Goal: Information Seeking & Learning: Learn about a topic

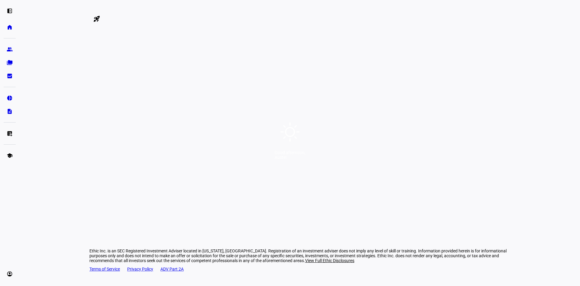
click at [199, 141] on div "Good afternoon, [GEOGRAPHIC_DATA]" at bounding box center [290, 143] width 580 height 286
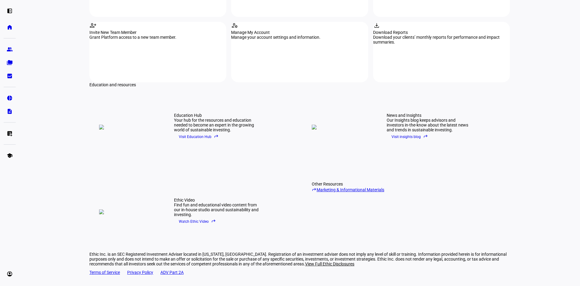
scroll to position [762, 0]
click at [351, 185] on link "reply Marketing & Informational Materials" at bounding box center [358, 188] width 92 height 6
click at [197, 131] on span "Visit Education Hub reply" at bounding box center [199, 135] width 40 height 9
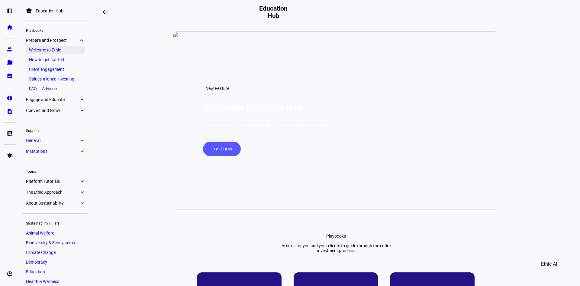
click at [45, 47] on link "Welcome to Ethic" at bounding box center [55, 50] width 59 height 8
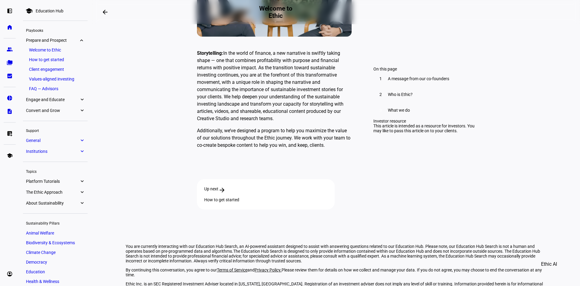
scroll to position [1699, 0]
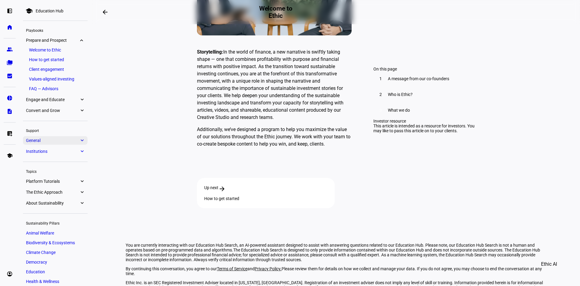
click at [61, 139] on span "General" at bounding box center [52, 140] width 53 height 5
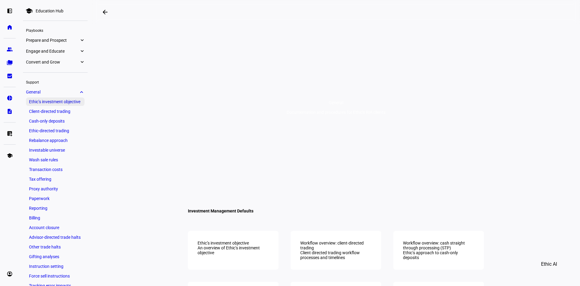
click at [51, 101] on link "Ethic’s investment objective" at bounding box center [55, 101] width 59 height 8
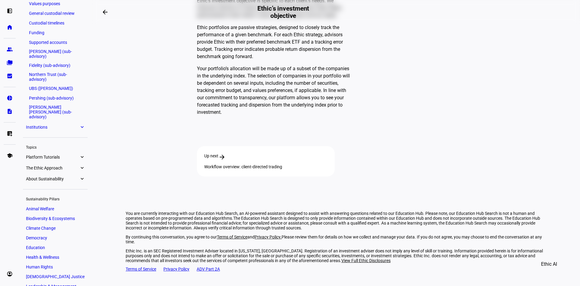
scroll to position [302, 0]
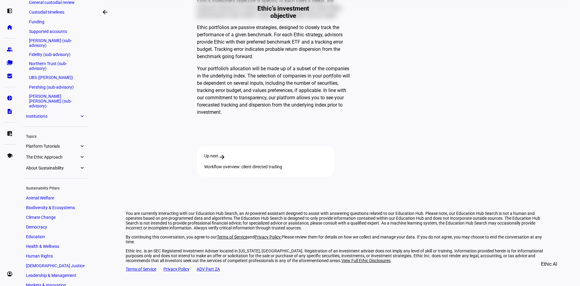
click at [75, 154] on span "The Ethic Approach" at bounding box center [52, 156] width 53 height 5
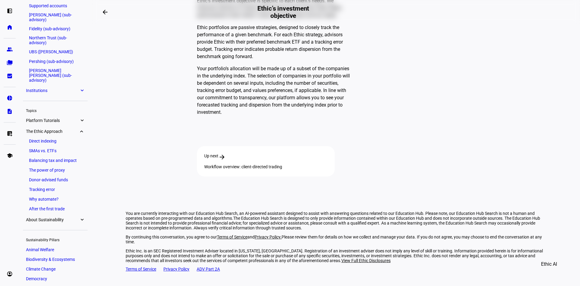
scroll to position [323, 0]
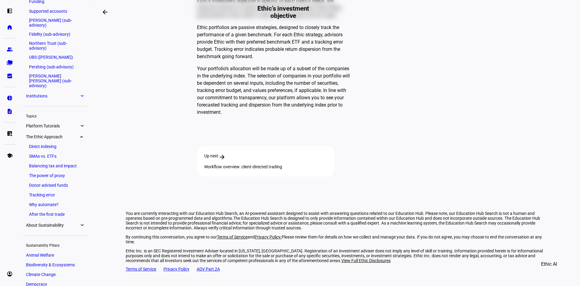
click at [66, 221] on link "About Sustainability expand_more" at bounding box center [55, 225] width 65 height 8
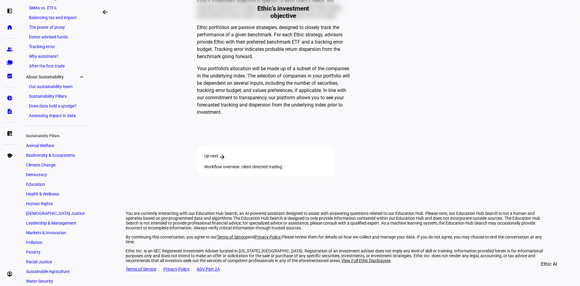
scroll to position [482, 0]
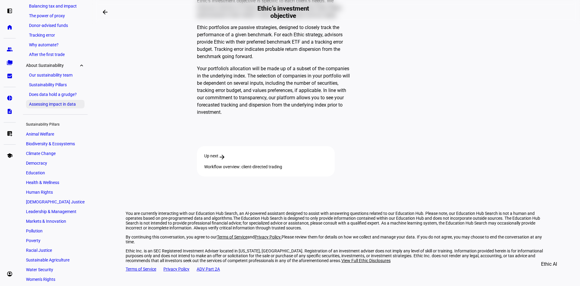
click at [63, 100] on link "Assessing impact in data" at bounding box center [55, 104] width 59 height 8
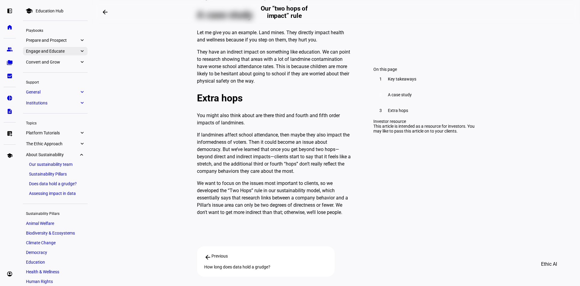
click at [78, 52] on span "Engage and Educate" at bounding box center [52, 51] width 53 height 5
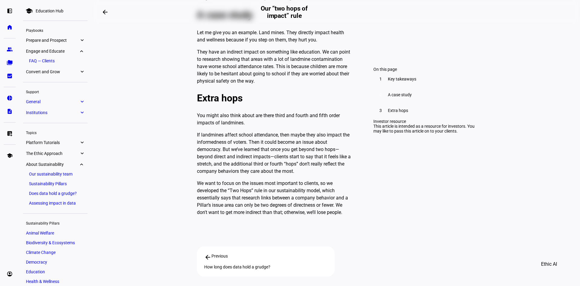
scroll to position [44, 0]
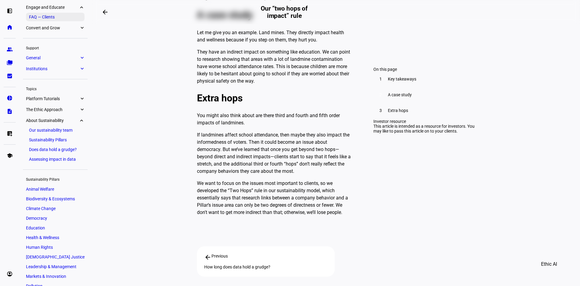
click at [45, 16] on link "FAQ — Clients" at bounding box center [55, 17] width 59 height 8
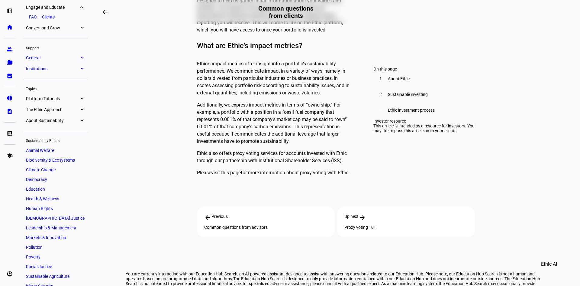
scroll to position [1120, 0]
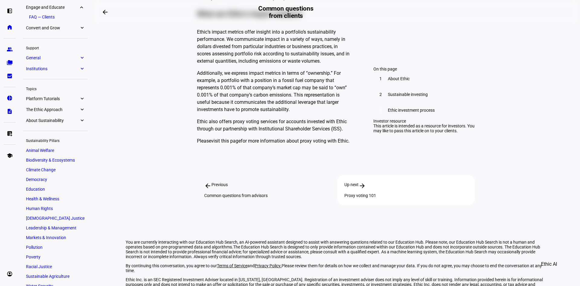
drag, startPoint x: 267, startPoint y: 171, endPoint x: 220, endPoint y: 167, distance: 47.4
click at [218, 193] on div "Common questions from advisors" at bounding box center [265, 195] width 123 height 5
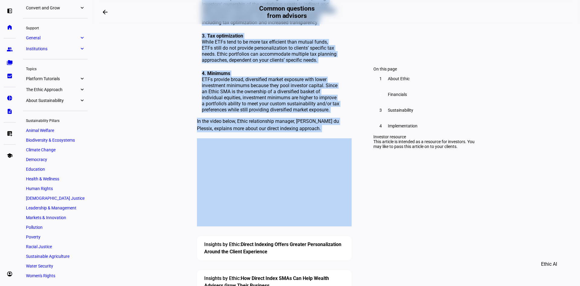
scroll to position [726, 0]
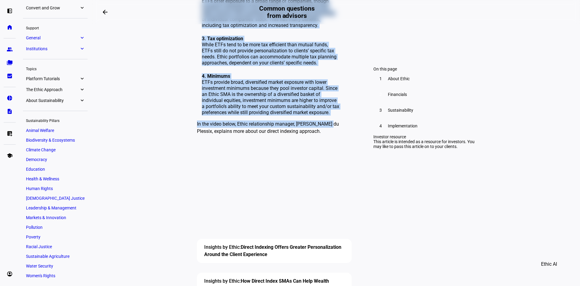
drag, startPoint x: 194, startPoint y: 39, endPoint x: 329, endPoint y: 99, distance: 147.8
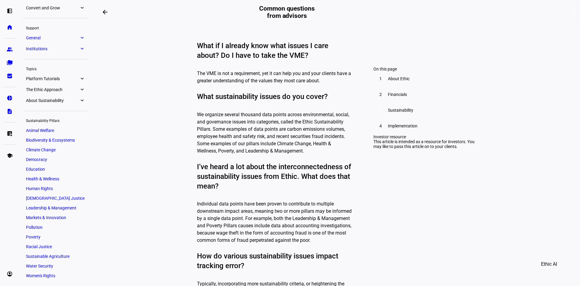
scroll to position [1330, 0]
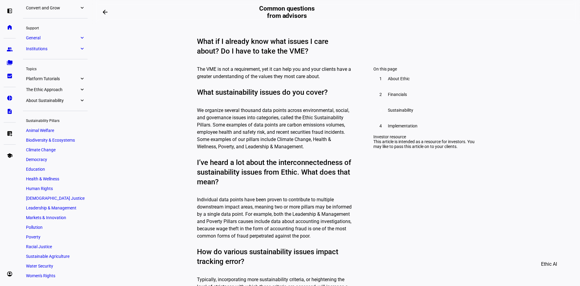
drag, startPoint x: 192, startPoint y: 68, endPoint x: 138, endPoint y: 151, distance: 98.7
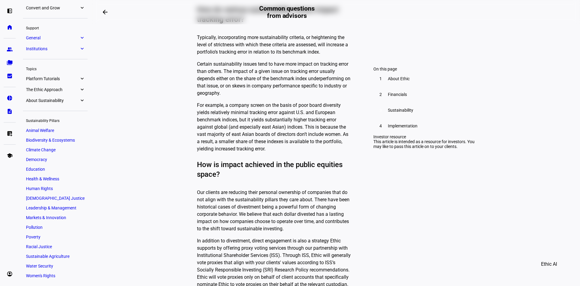
scroll to position [1602, 0]
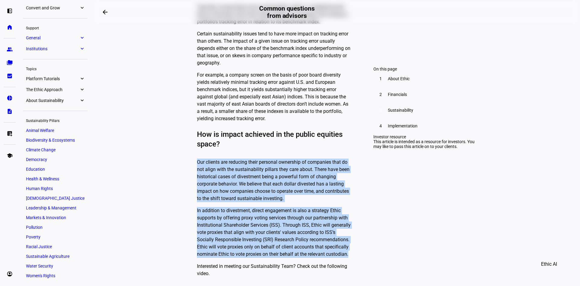
drag, startPoint x: 194, startPoint y: 102, endPoint x: 350, endPoint y: 194, distance: 180.7
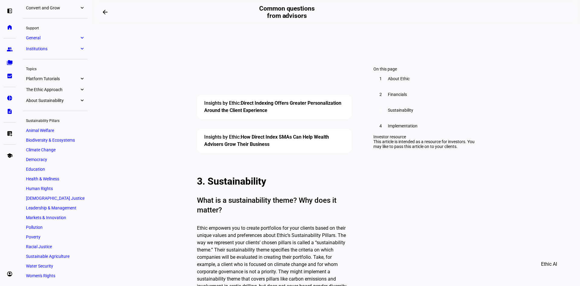
scroll to position [718, 0]
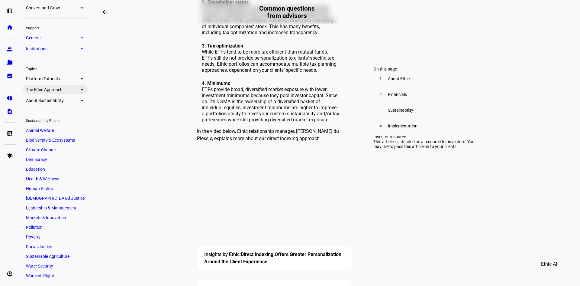
click at [83, 88] on eth-mat-symbol "expand_more" at bounding box center [81, 89] width 5 height 6
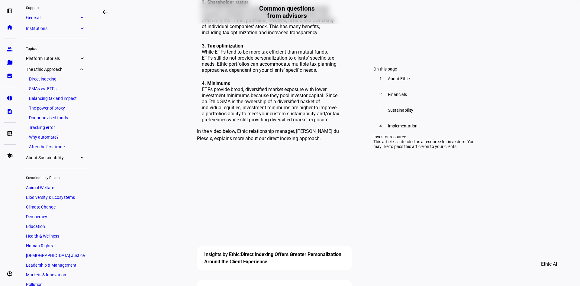
scroll to position [119, 0]
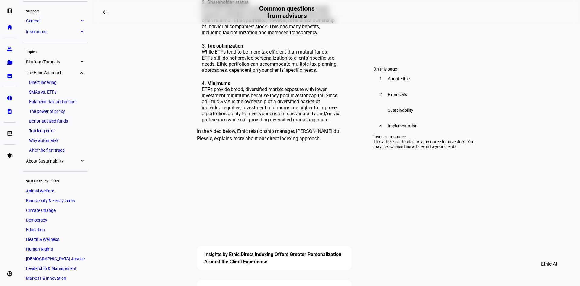
click at [82, 60] on eth-mat-symbol "expand_more" at bounding box center [81, 62] width 5 height 6
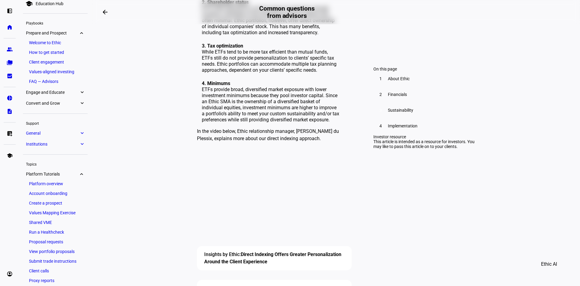
scroll to position [0, 0]
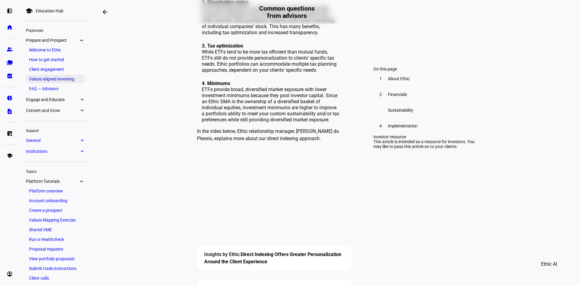
click at [52, 77] on link "Values-aligned investing" at bounding box center [55, 79] width 59 height 8
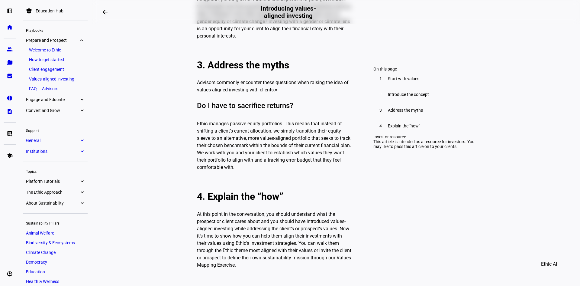
scroll to position [846, 0]
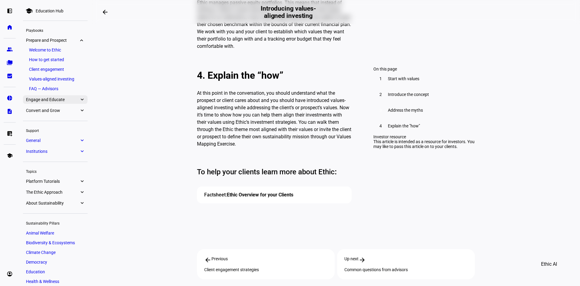
click at [59, 100] on span "Engage and Educate" at bounding box center [52, 99] width 53 height 5
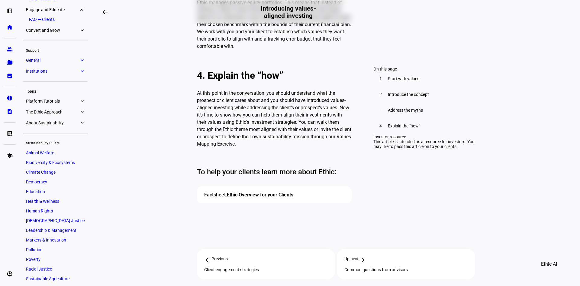
click at [59, 100] on div "school Education Hub Playbooks Prepare and Prospect expand_more Welcome to Ethi…" at bounding box center [55, 108] width 65 height 389
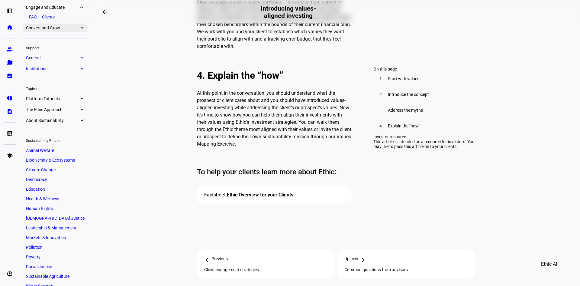
click at [65, 28] on span "Convert and Grow" at bounding box center [52, 27] width 53 height 5
click at [60, 58] on span "General" at bounding box center [52, 56] width 53 height 5
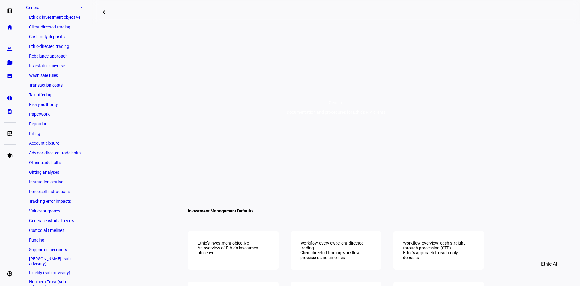
scroll to position [85, 0]
click at [56, 62] on link "Investable universe" at bounding box center [55, 65] width 59 height 8
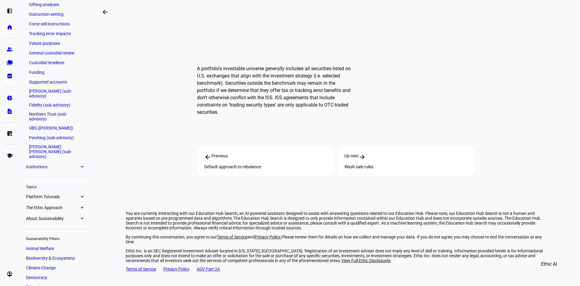
scroll to position [266, 0]
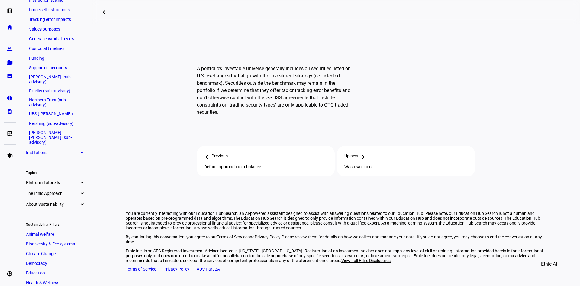
click at [63, 150] on span "Institutions" at bounding box center [52, 152] width 53 height 5
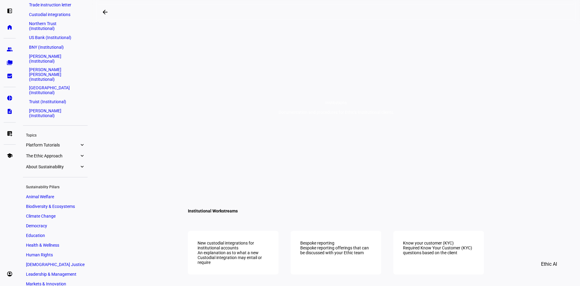
scroll to position [186, 0]
click at [60, 163] on span "About Sustainability" at bounding box center [52, 165] width 53 height 5
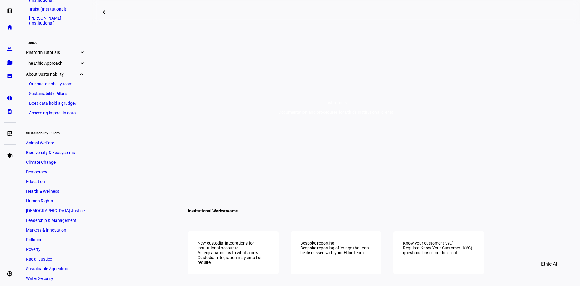
scroll to position [279, 0]
click at [59, 88] on link "Sustainability Pillars" at bounding box center [55, 92] width 59 height 8
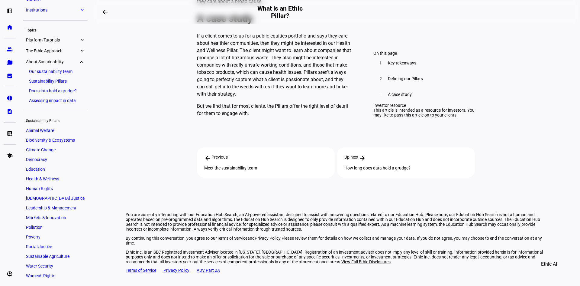
scroll to position [528, 0]
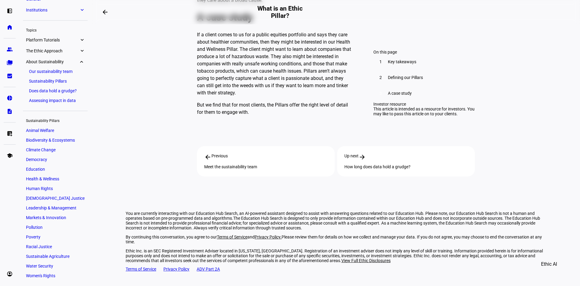
click at [53, 132] on span "Animal Welfare" at bounding box center [40, 130] width 28 height 5
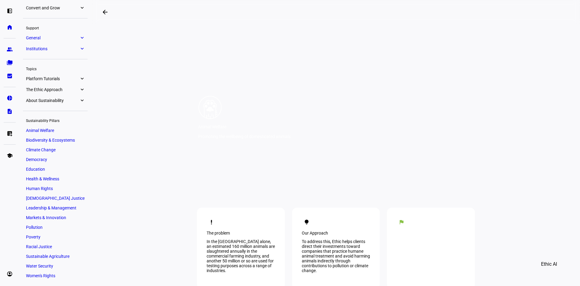
scroll to position [151, 0]
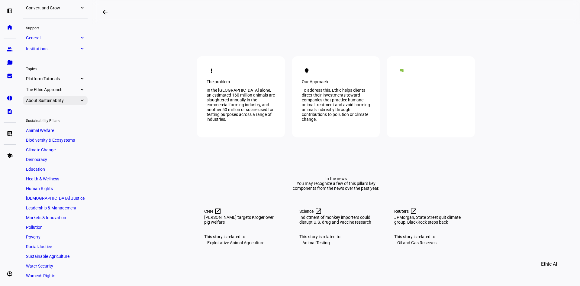
click at [57, 98] on span "About Sustainability" at bounding box center [52, 100] width 53 height 5
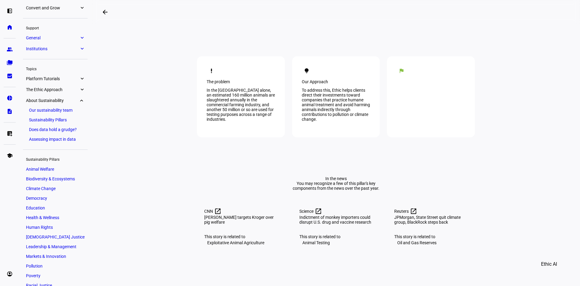
scroll to position [93, 0]
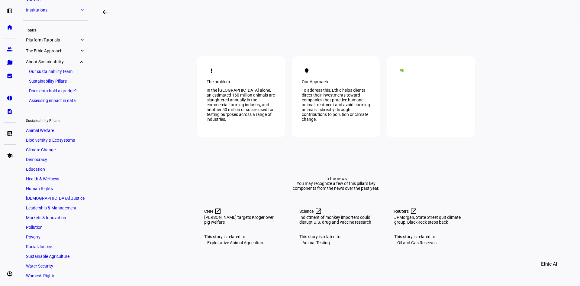
click at [59, 89] on link "Does data hold a grudge?" at bounding box center [55, 90] width 59 height 8
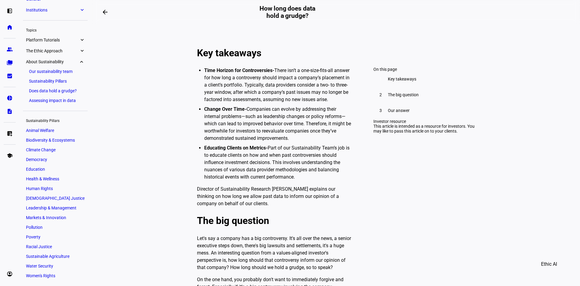
scroll to position [228, 0]
click at [72, 104] on link "Assessing impact in data" at bounding box center [55, 100] width 59 height 8
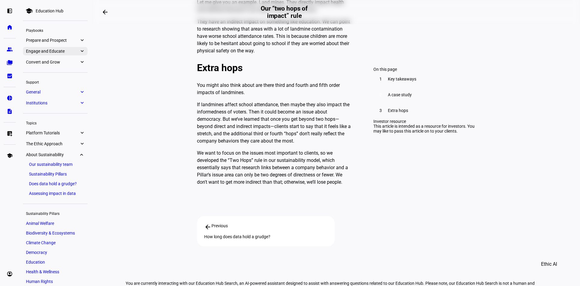
click at [83, 51] on eth-mat-symbol "expand_more" at bounding box center [81, 51] width 5 height 6
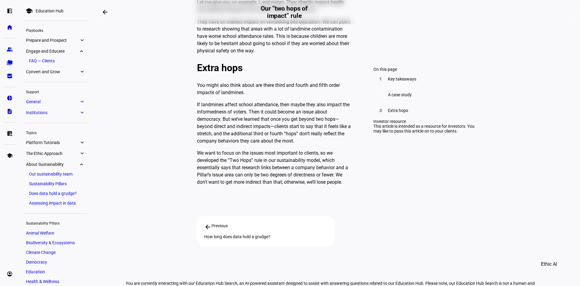
scroll to position [44, 0]
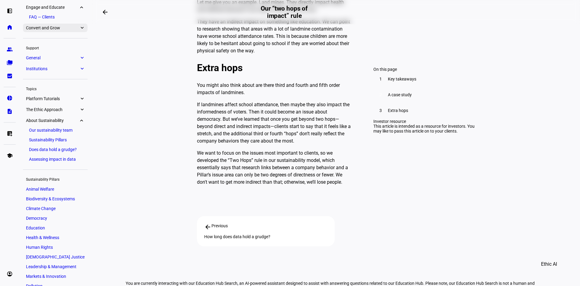
click at [81, 30] on eth-mat-symbol "expand_more" at bounding box center [81, 28] width 5 height 6
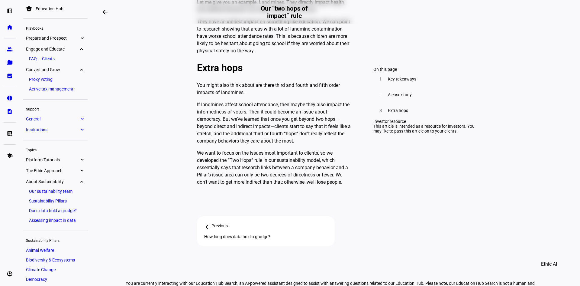
scroll to position [0, 0]
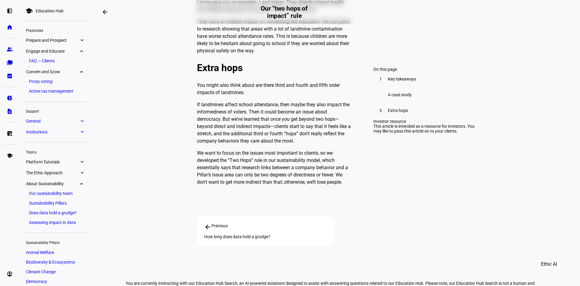
click at [47, 11] on div "Education Hub" at bounding box center [50, 10] width 28 height 5
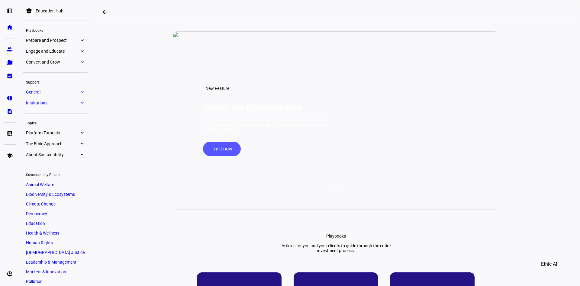
click at [213, 154] on div "New Feature Search the Education Hub Use our AI-enabled search tool to quickly …" at bounding box center [366, 120] width 327 height 178
click at [213, 156] on span "Try it now" at bounding box center [222, 148] width 21 height 15
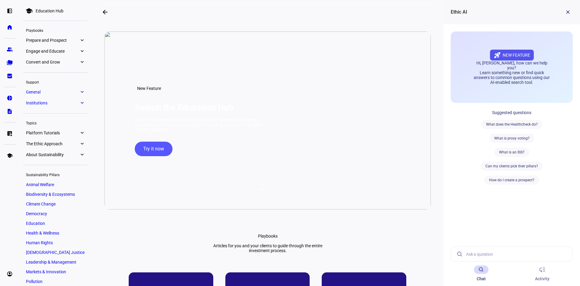
click at [489, 10] on div "Ethic AI close" at bounding box center [512, 12] width 122 height 24
click at [504, 255] on input at bounding box center [517, 254] width 102 height 15
type input "data collection methodology"
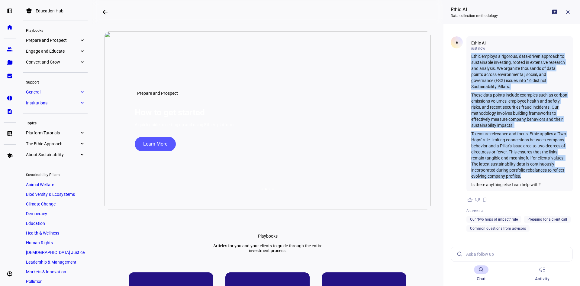
drag, startPoint x: 563, startPoint y: 175, endPoint x: 465, endPoint y: 54, distance: 155.9
click at [465, 54] on div "E Ethic AI just now Ethic employs a rigorous, data-driven approach to sustainab…" at bounding box center [512, 133] width 122 height 195
copy div "Ethic employs a rigorous, data-driven approach to sustainable investing, rooted…"
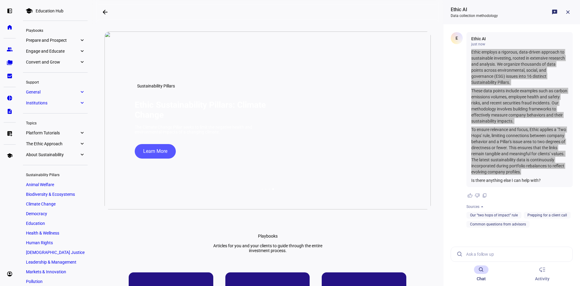
scroll to position [14, 0]
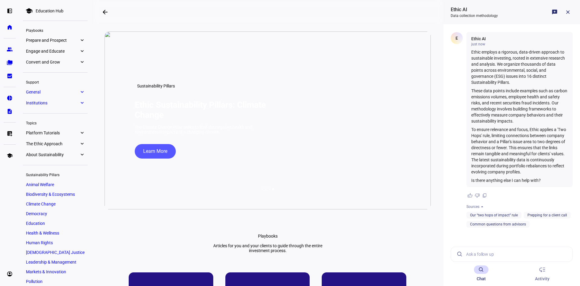
click at [475, 253] on input at bounding box center [517, 254] width 102 height 15
click at [69, 140] on link "The Ethic Approach expand_more" at bounding box center [55, 143] width 65 height 8
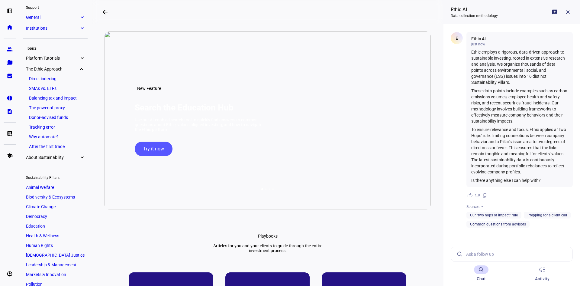
scroll to position [71, 0]
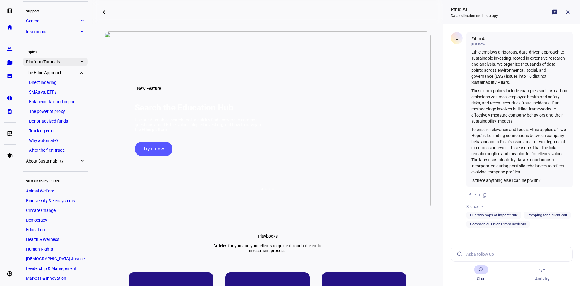
click at [60, 62] on span "Platform Tutorials" at bounding box center [52, 61] width 53 height 5
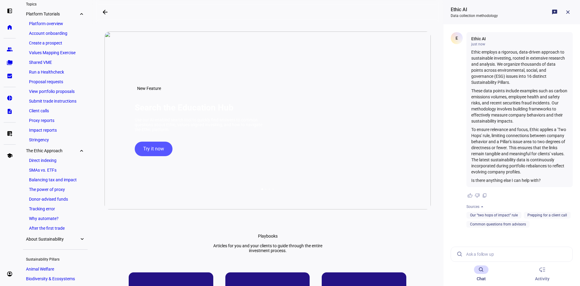
scroll to position [125, 0]
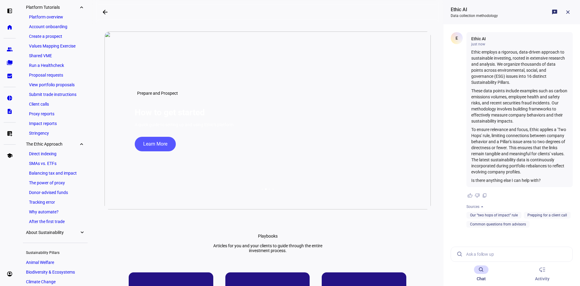
click at [60, 46] on link "Values Mapping Exercise" at bounding box center [55, 46] width 59 height 8
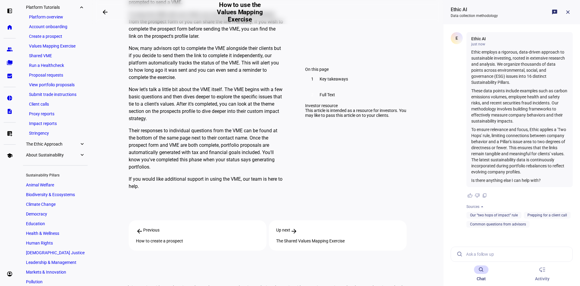
scroll to position [484, 0]
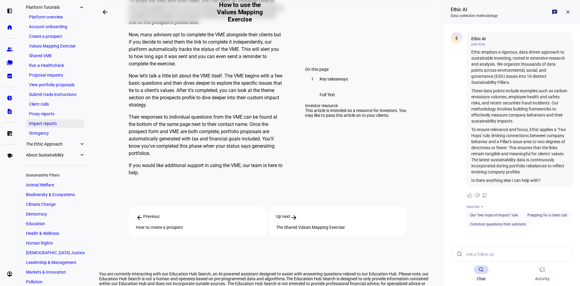
click at [56, 119] on link "Impact reports" at bounding box center [55, 123] width 59 height 8
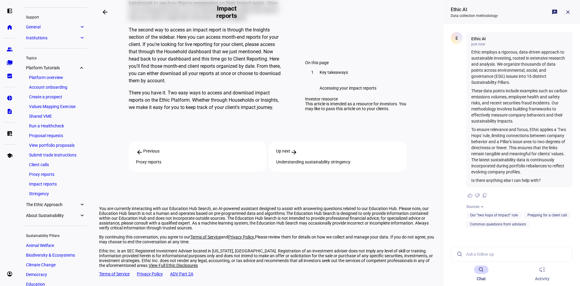
scroll to position [35, 0]
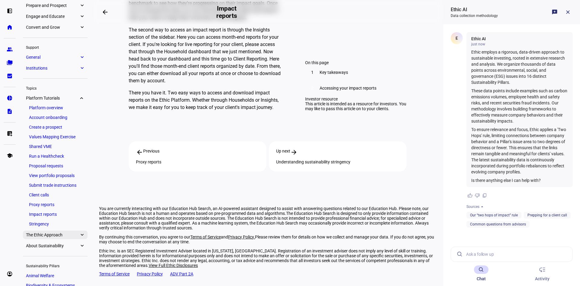
click at [59, 236] on span "The Ethic Approach" at bounding box center [52, 234] width 53 height 5
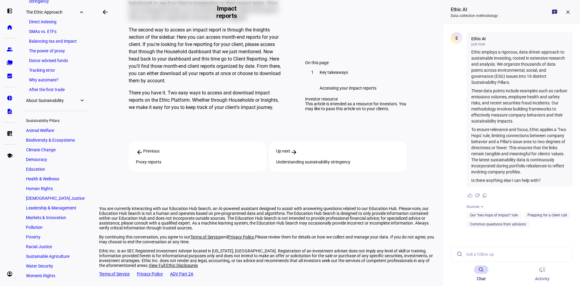
scroll to position [227, 0]
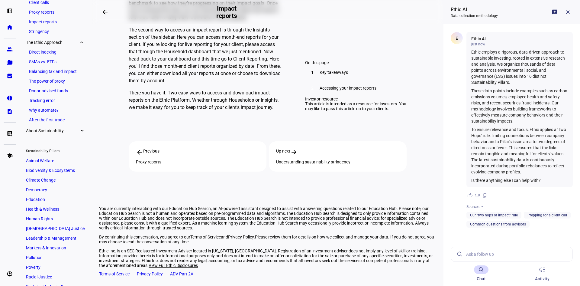
click at [42, 52] on link "Direct indexing" at bounding box center [55, 52] width 59 height 8
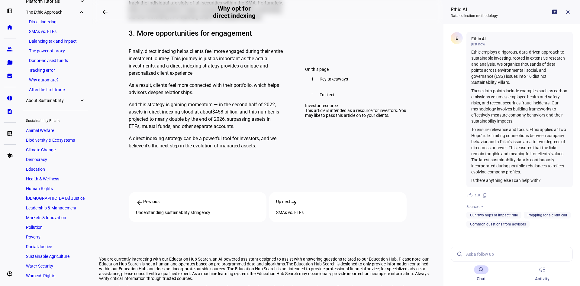
scroll to position [726, 0]
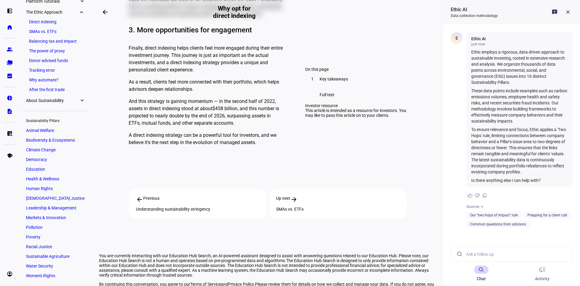
click at [58, 101] on span "About Sustainability" at bounding box center [52, 100] width 53 height 5
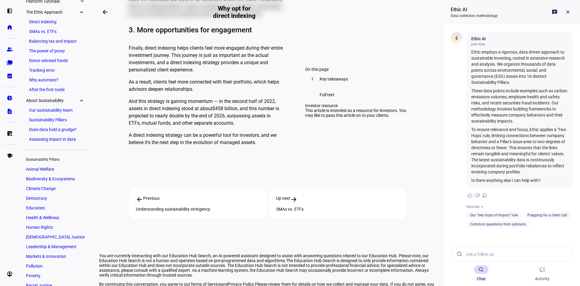
scroll to position [170, 0]
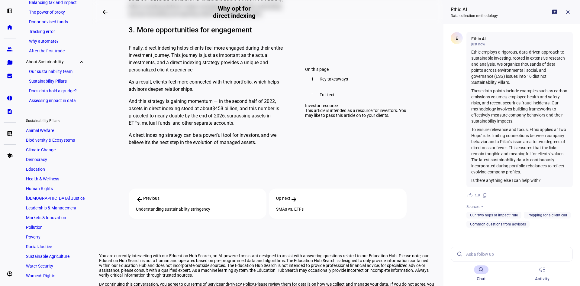
click at [65, 92] on link "Does data hold a grudge?" at bounding box center [55, 90] width 59 height 8
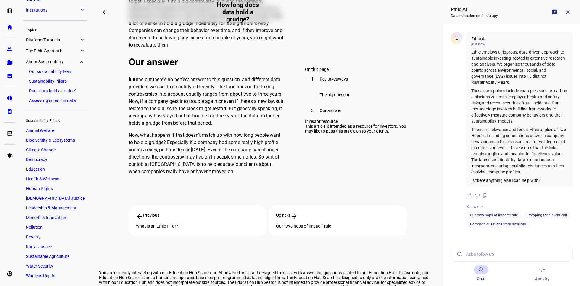
scroll to position [514, 0]
click at [70, 101] on link "Assessing impact in data" at bounding box center [55, 100] width 59 height 8
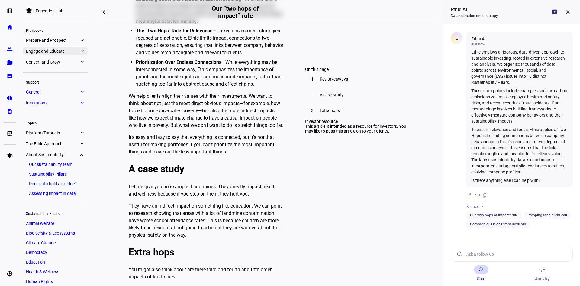
click at [74, 47] on link "Engage and Educate expand_more" at bounding box center [55, 51] width 65 height 8
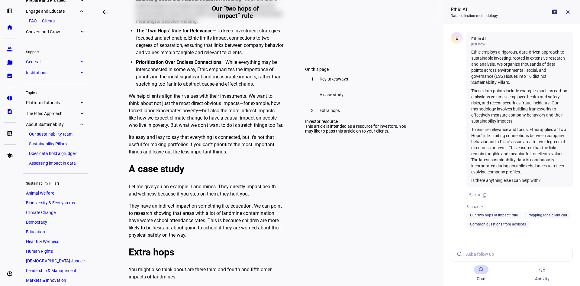
scroll to position [44, 0]
